Goal: Task Accomplishment & Management: Complete application form

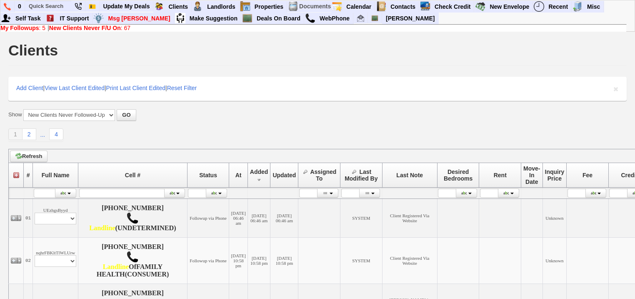
click at [75, 28] on b "New Clients Never F/U On" at bounding box center [85, 28] width 72 height 7
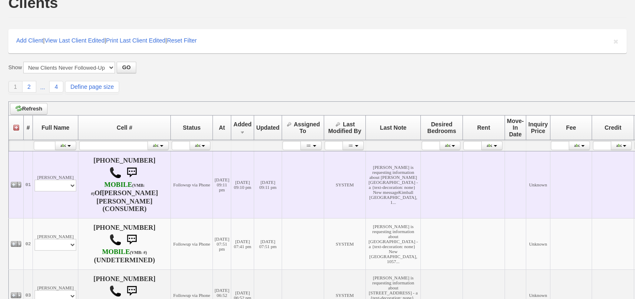
scroll to position [100, 0]
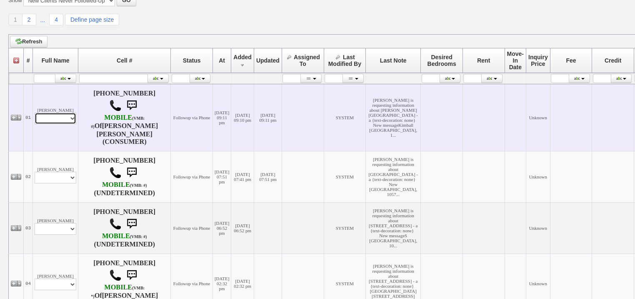
click at [65, 121] on select "Profile Edit Print Email Externally (Will Not Be Tracked In CRM) Closed Deals" at bounding box center [56, 118] width 42 height 12
select select "ChangeURL,/crm/custom/edit_client_form.php?redirect=%2Fcrm%2Fclients.php&id=168…"
click at [36, 112] on select "Profile Edit Print Email Externally (Will Not Be Tracked In CRM) Closed Deals" at bounding box center [56, 118] width 42 height 12
select select
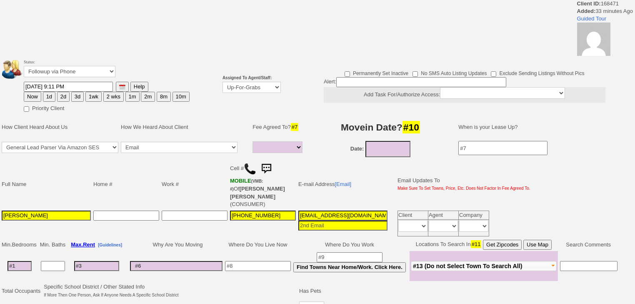
select select
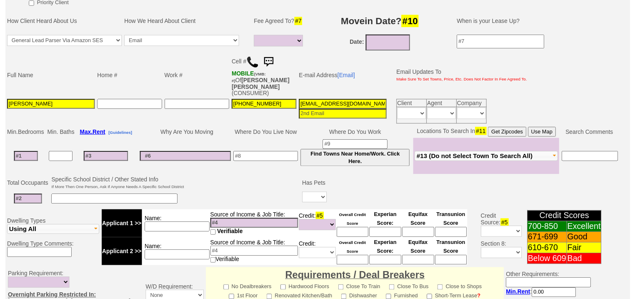
scroll to position [61, 0]
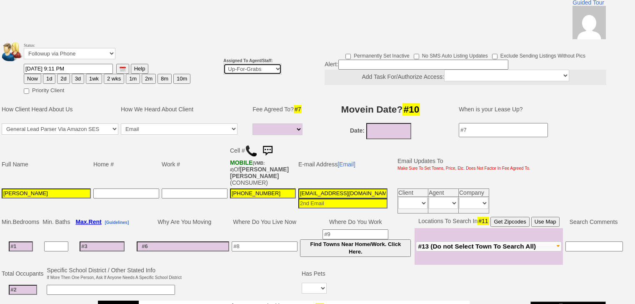
click at [268, 63] on select "Up-For-Grabs ***** STAFF ***** [PERSON_NAME] [PHONE_NUMBER] [PERSON_NAME] [PHON…" at bounding box center [252, 68] width 58 height 11
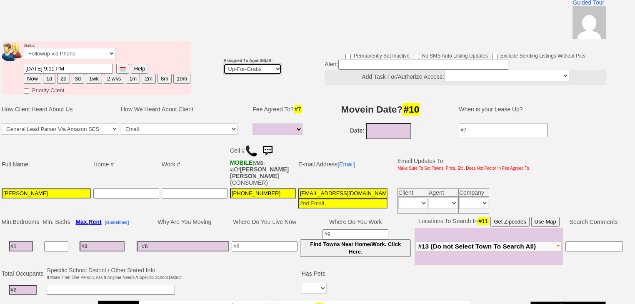
select select "227"
click at [223, 63] on select "Up-For-Grabs ***** STAFF ***** [PERSON_NAME] [PHONE_NUMBER] [PERSON_NAME] [PHON…" at bounding box center [252, 68] width 58 height 11
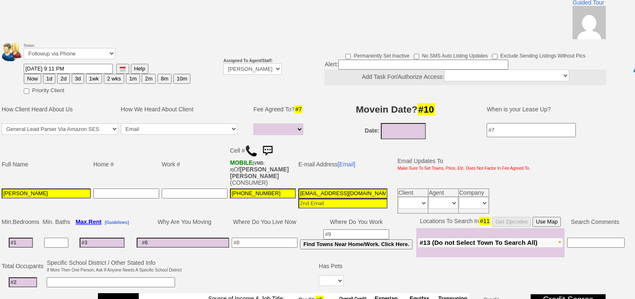
click at [50, 74] on button "1d" at bounding box center [49, 79] width 12 height 10
type input "10/13/2025 09:44 PM"
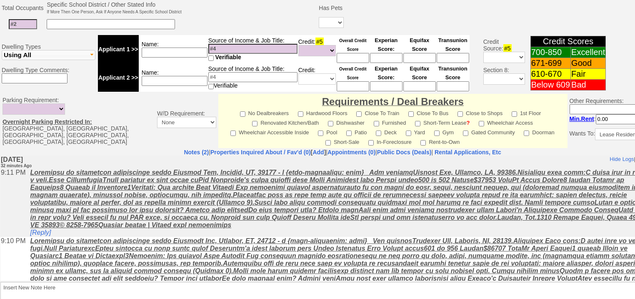
scroll to position [355, 0]
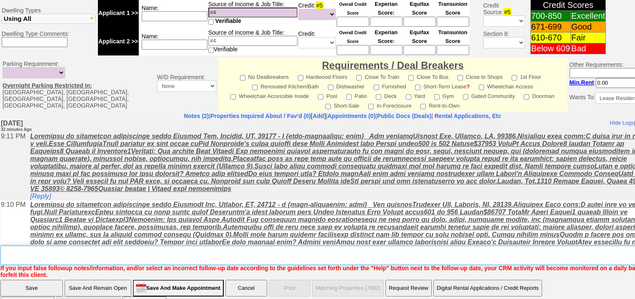
click at [109, 245] on textarea "Insert New Note Here" at bounding box center [345, 254] width 690 height 19
type textarea "f"
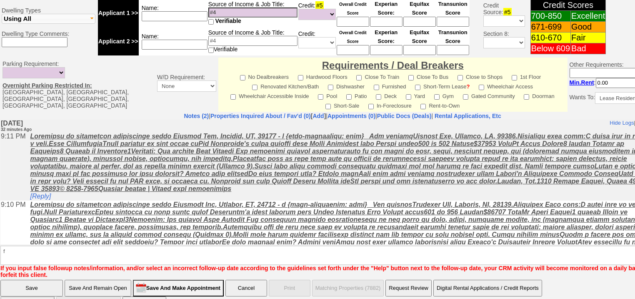
click at [36, 279] on input "Save" at bounding box center [31, 287] width 62 height 17
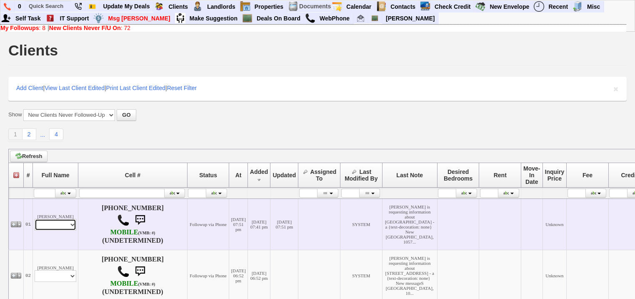
click at [48, 227] on select "Profile Edit Print Email Externally (Will Not Be Tracked In CRM) Closed Deals" at bounding box center [56, 225] width 42 height 12
select select "ChangeURL,/crm/custom/edit_client_form.php?redirect=%2Fcrm%2Fclients.php&id=168…"
click at [36, 221] on select "Profile Edit Print Email Externally (Will Not Be Tracked In CRM) Closed Deals" at bounding box center [56, 225] width 42 height 12
select select
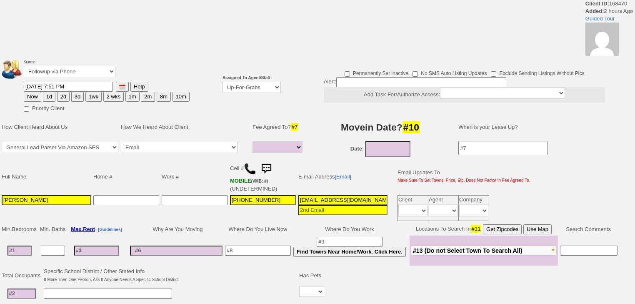
select select
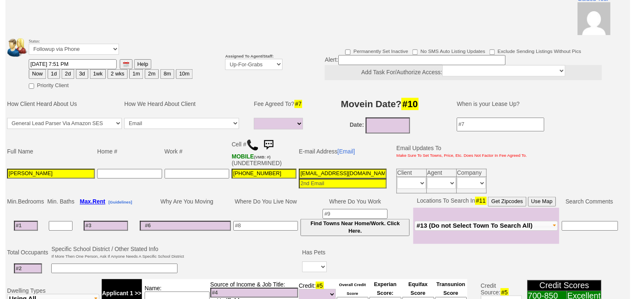
scroll to position [63, 0]
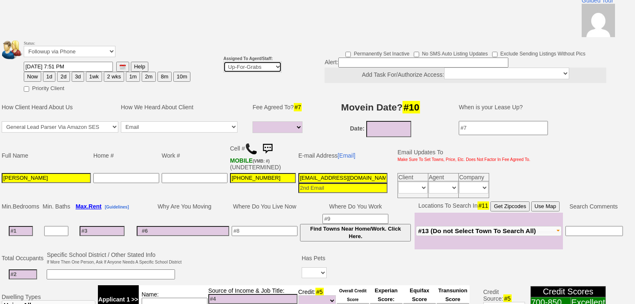
click at [250, 61] on select "Up-For-Grabs ***** STAFF ***** [PERSON_NAME] [PHONE_NUMBER] [PERSON_NAME] [PHON…" at bounding box center [252, 66] width 58 height 11
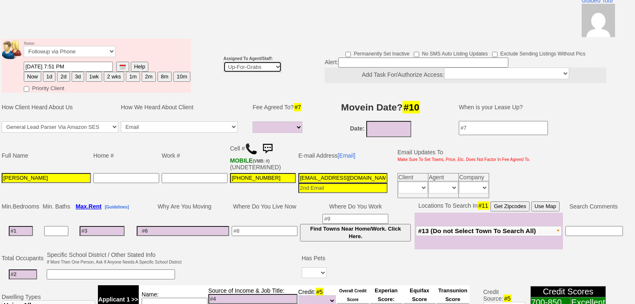
select select "227"
click at [223, 61] on select "Up-For-Grabs ***** STAFF ***** [PERSON_NAME] [PHONE_NUMBER] [PERSON_NAME] [PHON…" at bounding box center [252, 66] width 58 height 11
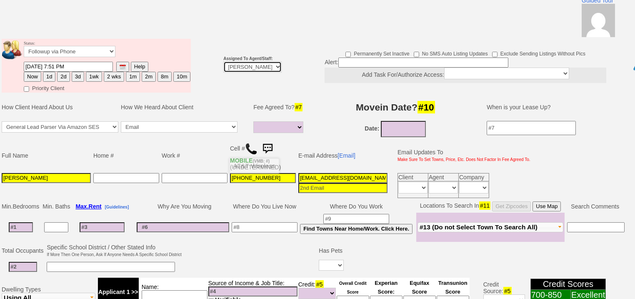
scroll to position [20, 0]
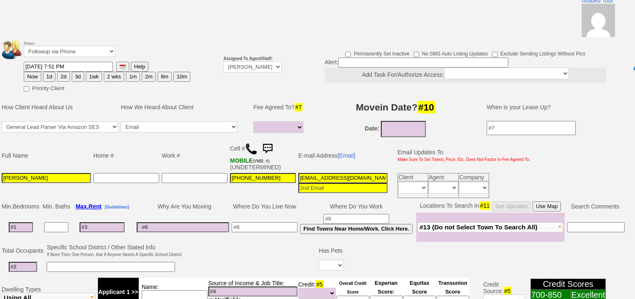
click at [45, 72] on button "1d" at bounding box center [49, 77] width 12 height 10
type input "10/13/2025 09:44 PM"
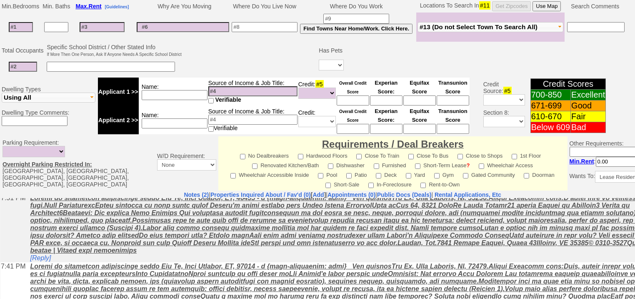
scroll to position [297, 0]
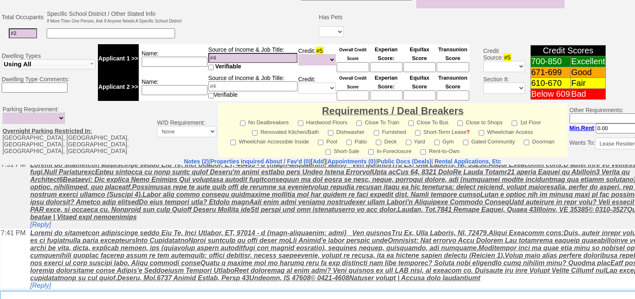
click at [60, 291] on textarea "Insert New Note Here" at bounding box center [345, 300] width 690 height 19
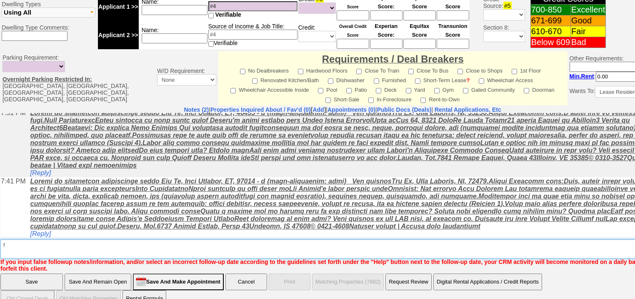
type textarea "f"
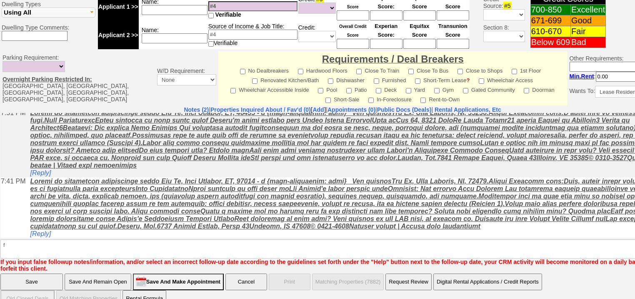
click at [7, 273] on input "Save" at bounding box center [31, 281] width 62 height 17
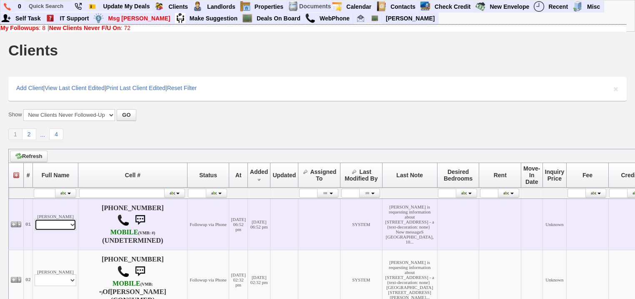
click at [60, 223] on select "Profile Edit Print Email Externally (Will Not Be Tracked In CRM) Closed Deals" at bounding box center [56, 225] width 42 height 12
select select "ChangeURL,/crm/custom/edit_client_form.php?redirect=%2Fcrm%2Fclients.php&id=168…"
click at [36, 221] on select "Profile Edit Print Email Externally (Will Not Be Tracked In CRM) Closed Deals" at bounding box center [56, 225] width 42 height 12
select select
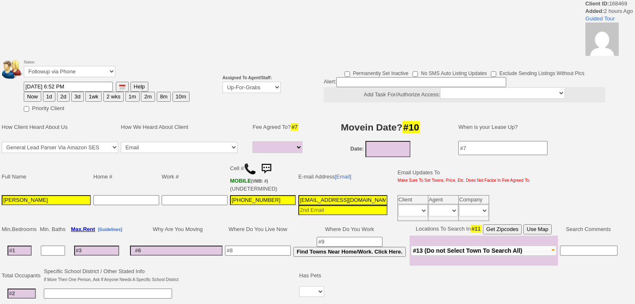
select select
click at [270, 89] on select "Up-For-Grabs ***** STAFF ***** Bob Bruno 914-419-3579 Cristy Liberto 914-486-10…" at bounding box center [251, 87] width 58 height 11
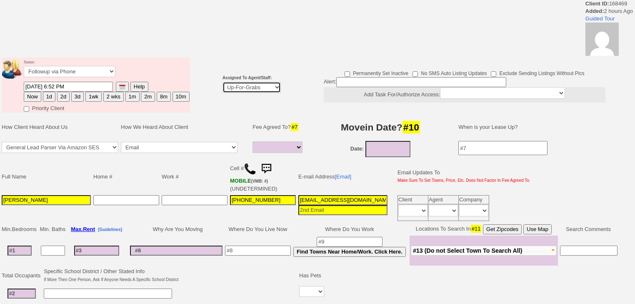
select select "227"
click at [222, 82] on select "Up-For-Grabs ***** STAFF ***** [PERSON_NAME] [PHONE_NUMBER] [PERSON_NAME] [PHON…" at bounding box center [251, 87] width 58 height 11
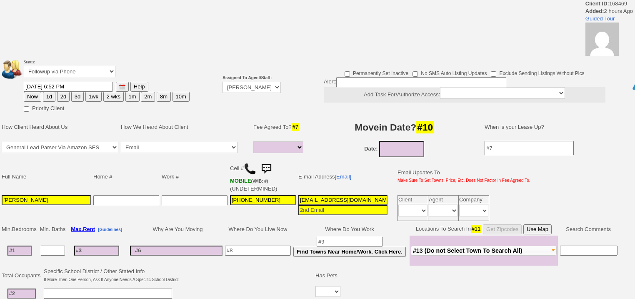
click at [47, 97] on button "1d" at bounding box center [49, 97] width 12 height 10
type input "10/13/2025 09:44 PM"
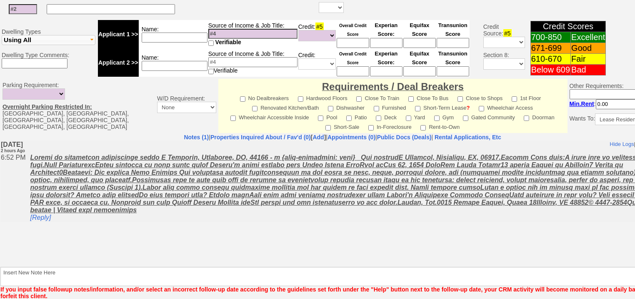
scroll to position [348, 0]
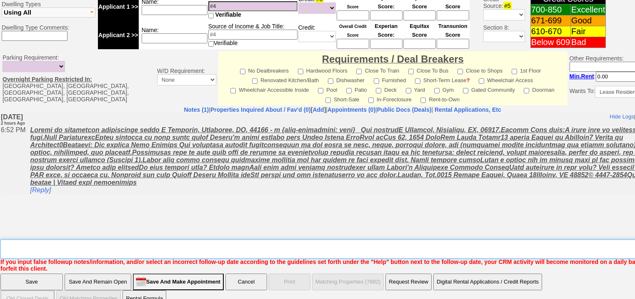
click at [128, 239] on textarea "Insert New Note Here" at bounding box center [345, 248] width 690 height 19
type textarea "f"
click at [47, 273] on input "Save" at bounding box center [31, 281] width 62 height 17
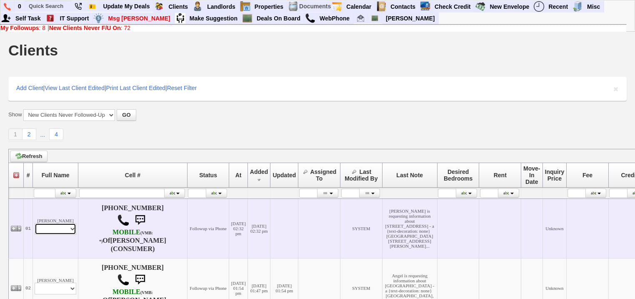
click at [63, 234] on select "Profile Edit Print Email Externally (Will Not Be Tracked In CRM) Closed Deals" at bounding box center [56, 229] width 42 height 12
select select "ChangeURL,/crm/custom/edit_client_form.php?redirect=%2Fcrm%2Fclients.php&id=168…"
click at [36, 227] on select "Profile Edit Print Email Externally (Will Not Be Tracked In CRM) Closed Deals" at bounding box center [56, 229] width 42 height 12
select select
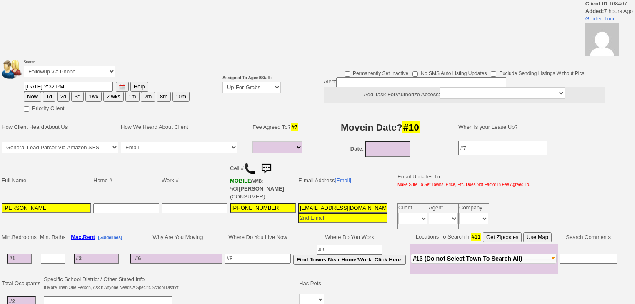
select select
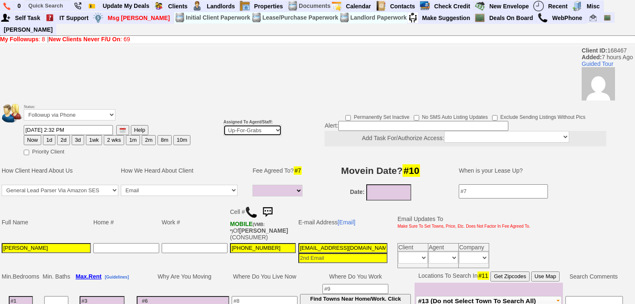
click at [262, 125] on select "Up-For-Grabs ***** STAFF ***** [PERSON_NAME] [PHONE_NUMBER] [PERSON_NAME] [PHON…" at bounding box center [252, 130] width 58 height 11
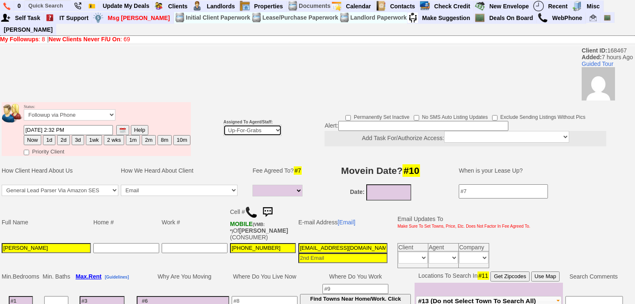
select select "227"
click at [223, 125] on select "Up-For-Grabs ***** STAFF ***** [PERSON_NAME] [PHONE_NUMBER] [PERSON_NAME] [PHON…" at bounding box center [252, 130] width 58 height 11
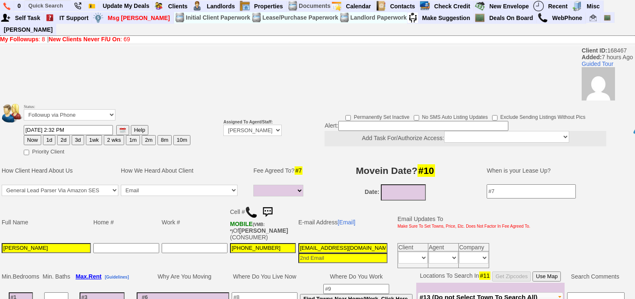
click at [46, 135] on button "1d" at bounding box center [49, 140] width 12 height 10
type input "10/13/2025 09:44 PM"
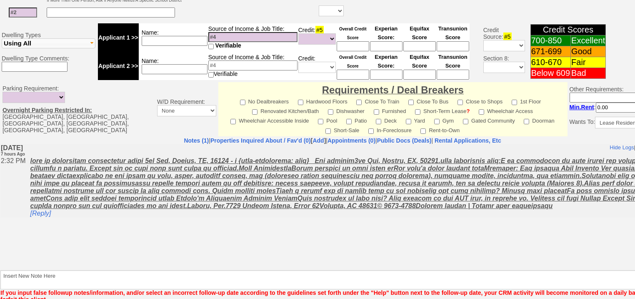
scroll to position [355, 0]
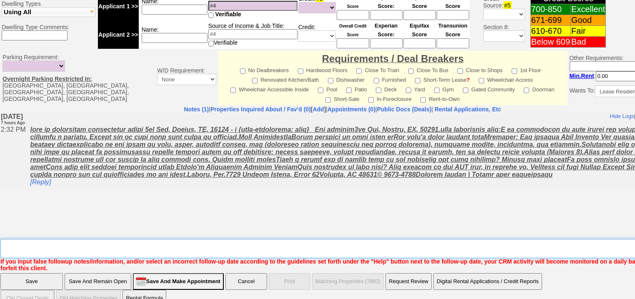
click at [100, 239] on textarea "Insert New Note Here" at bounding box center [345, 248] width 690 height 19
type textarea "f"
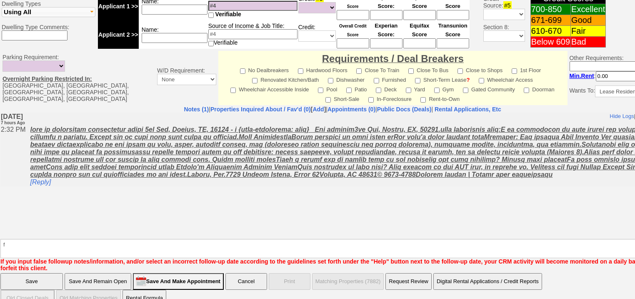
click at [56, 273] on input "Save" at bounding box center [31, 281] width 62 height 17
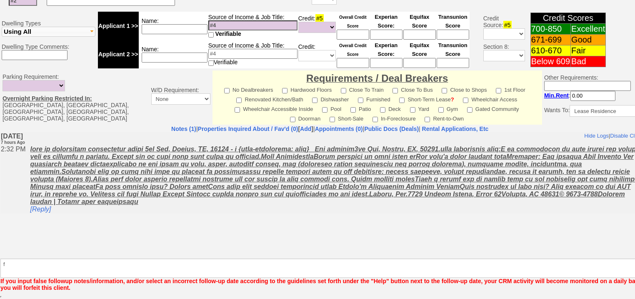
scroll to position [325, 0]
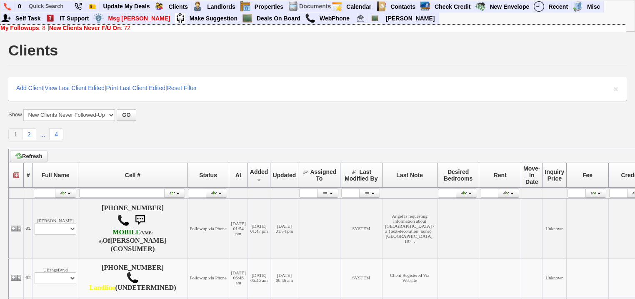
click at [84, 28] on b "New Clients Never F/U On" at bounding box center [85, 28] width 72 height 7
click at [108, 28] on b "New Clients Never F/U On" at bounding box center [85, 28] width 72 height 7
